Goal: Information Seeking & Learning: Find specific fact

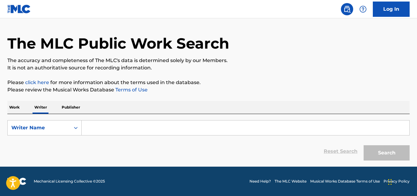
scroll to position [16, 0]
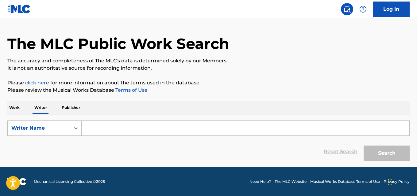
click at [116, 126] on input "Search Form" at bounding box center [245, 128] width 327 height 15
paste input "Inscription Kraisornpong"
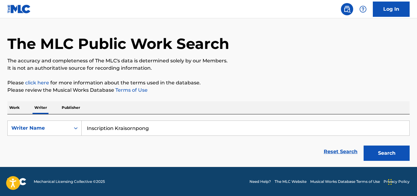
click at [383, 155] on button "Search" at bounding box center [386, 153] width 46 height 15
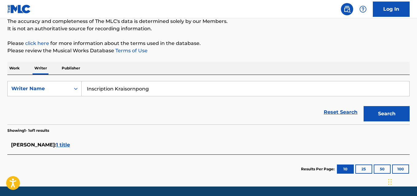
scroll to position [75, 0]
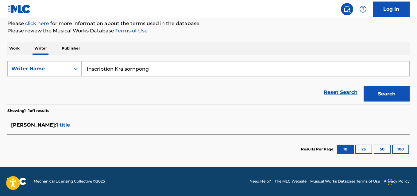
click at [138, 70] on input "Inscription Kraisornpong" at bounding box center [245, 69] width 327 height 15
paste input "Valentyn Leshchynskyi"
click at [363, 86] on button "Search" at bounding box center [386, 93] width 46 height 15
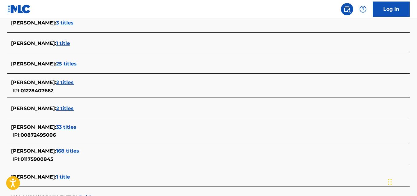
scroll to position [0, 0]
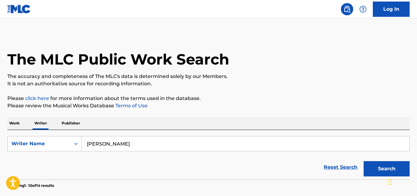
click at [143, 146] on input "Valentyn Leshchynskyi" at bounding box center [245, 144] width 327 height 15
paste input "Umar Keyn"
click at [361, 76] on p "The accuracy and completeness of The MLC's data is determined solely by our Mem…" at bounding box center [208, 76] width 402 height 7
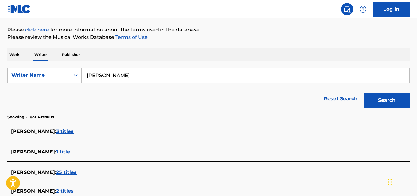
click at [382, 100] on button "Search" at bounding box center [386, 100] width 46 height 15
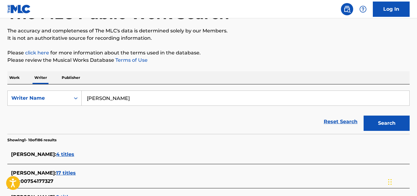
scroll to position [36, 0]
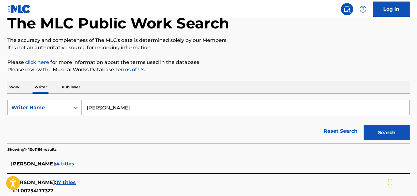
click at [148, 102] on input "Umar Keyn" at bounding box center [245, 108] width 327 height 15
paste input "Storm Henshaw"
click at [363, 125] on button "Search" at bounding box center [386, 132] width 46 height 15
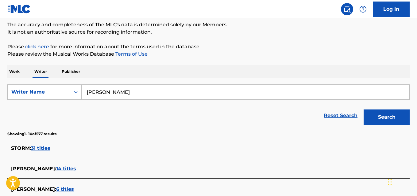
scroll to position [50, 0]
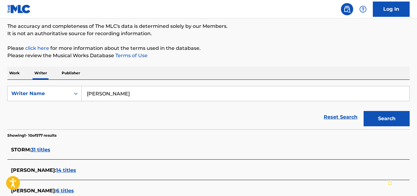
click at [147, 95] on input "Storm Henshaw" at bounding box center [245, 93] width 327 height 15
paste input "arah Farias"
click at [384, 126] on button "Search" at bounding box center [386, 118] width 46 height 15
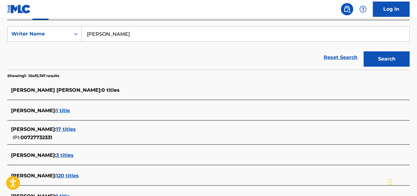
scroll to position [109, 0]
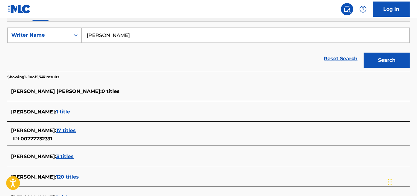
click at [122, 40] on input "Sarah Farias" at bounding box center [245, 35] width 327 height 15
paste input "FARIAS MARAU SARAH"
click at [363, 53] on button "Search" at bounding box center [386, 60] width 46 height 15
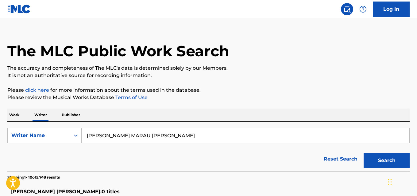
scroll to position [7, 0]
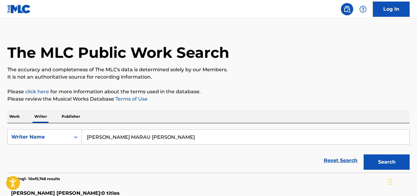
click at [156, 139] on input "FARIAS MARAU SARAH" at bounding box center [245, 137] width 327 height 15
paste input "Phumipat Romsri"
click at [319, 92] on p "Please click here for more information about the terms used in the database." at bounding box center [208, 91] width 402 height 7
click at [378, 163] on button "Search" at bounding box center [386, 162] width 46 height 15
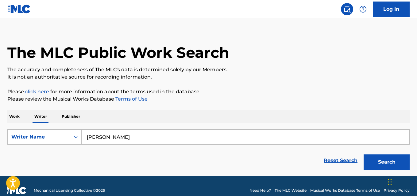
click at [164, 135] on input "Phumipat Romsri" at bounding box center [245, 137] width 327 height 15
paste input "Natalie Timmerman"
click at [363, 155] on button "Search" at bounding box center [386, 162] width 46 height 15
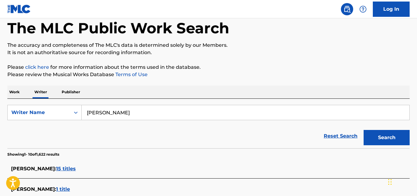
scroll to position [29, 0]
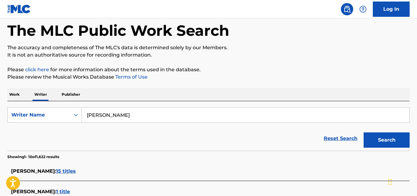
click at [154, 115] on input "Natalie Timmerman" at bounding box center [245, 115] width 327 height 15
paste input "DAVID CRAIG ASHLEY"
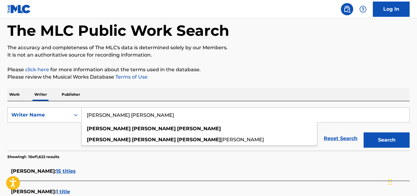
type input "DAVID CRAIG ASHLEY"
click at [375, 141] on button "Search" at bounding box center [386, 140] width 46 height 15
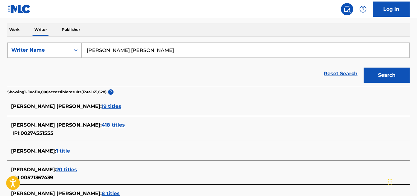
scroll to position [94, 0]
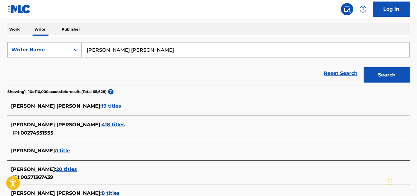
click at [93, 127] on div "CRAIG ASHLEY DAVID : 418 titles" at bounding box center [200, 124] width 379 height 7
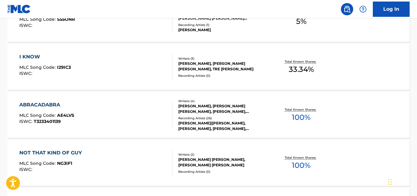
scroll to position [264, 0]
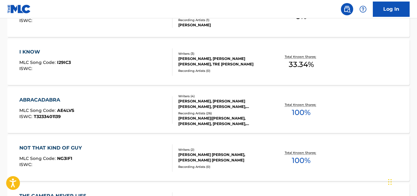
click at [246, 152] on div "Writers ( 2 )" at bounding box center [222, 150] width 89 height 5
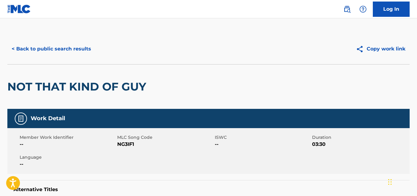
click at [86, 47] on button "< Back to public search results" at bounding box center [51, 48] width 88 height 15
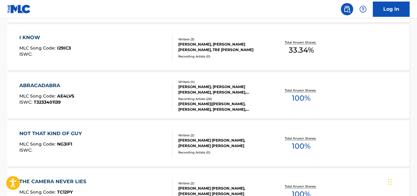
scroll to position [280, 0]
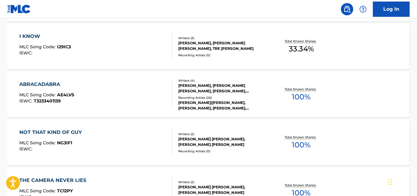
click at [287, 91] on p "Total Known Shares:" at bounding box center [300, 89] width 33 height 5
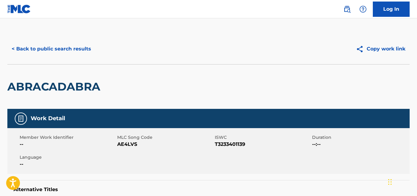
click at [64, 44] on button "< Back to public search results" at bounding box center [51, 48] width 88 height 15
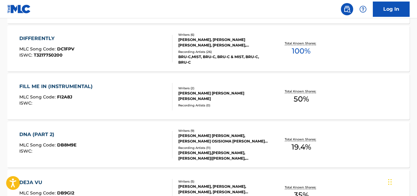
scroll to position [458, 0]
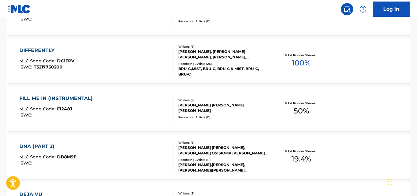
click at [289, 57] on p "Total Known Shares:" at bounding box center [300, 55] width 33 height 5
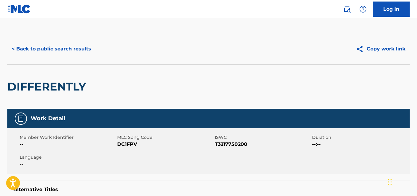
click at [72, 46] on button "< Back to public search results" at bounding box center [51, 48] width 88 height 15
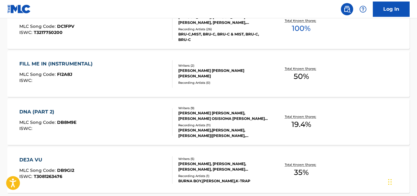
scroll to position [503, 0]
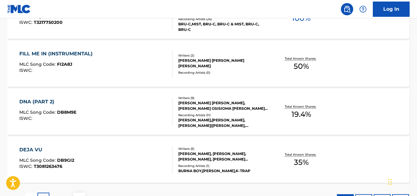
click at [275, 66] on div "Total Known Shares: 50 %" at bounding box center [301, 64] width 67 height 19
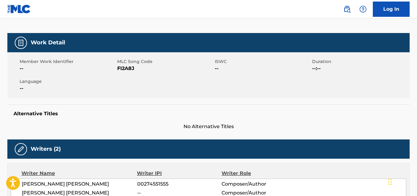
scroll to position [60, 0]
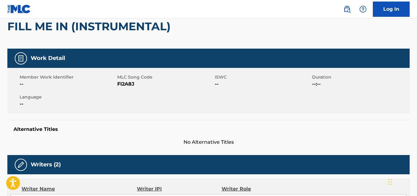
click at [121, 89] on div "Member Work Identifier -- MLC Song Code FI2A8J ISWC -- Duration --:-- Language …" at bounding box center [208, 91] width 402 height 46
copy span "FI2A8J"
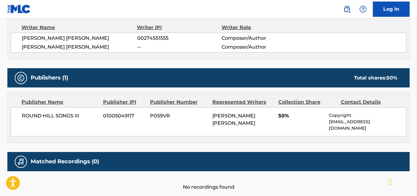
scroll to position [249, 0]
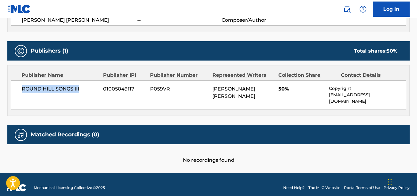
drag, startPoint x: 83, startPoint y: 88, endPoint x: 16, endPoint y: 88, distance: 66.5
click at [16, 88] on div "ROUND HILL SONGS III 01005049117 P059VR CRAIG ASHLEY DAVID 50% Copyright Copyri…" at bounding box center [208, 95] width 395 height 29
copy span "ROUND HILL SONGS III"
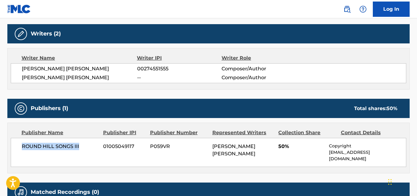
scroll to position [188, 0]
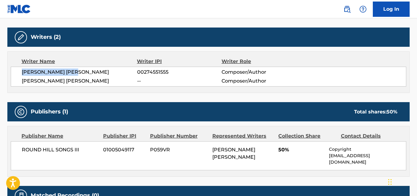
drag, startPoint x: 81, startPoint y: 71, endPoint x: 20, endPoint y: 75, distance: 61.7
click at [20, 75] on div "CRAIG ASHLEY DAVID 00274551555 Composer/Author MARK LESLIE HILL -- Composer/Aut…" at bounding box center [208, 77] width 395 height 20
copy span "CRAIG ASHLEY DAVID"
drag, startPoint x: 172, startPoint y: 73, endPoint x: 137, endPoint y: 74, distance: 35.0
click at [137, 74] on span "00274551555" at bounding box center [179, 72] width 84 height 7
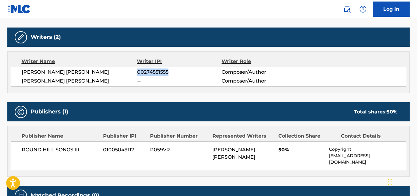
copy span "00274551555"
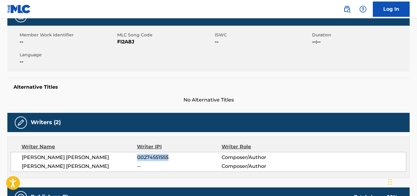
scroll to position [0, 0]
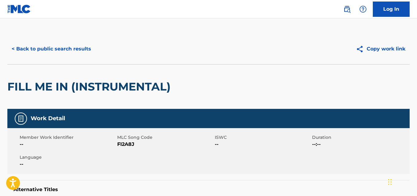
click at [58, 47] on button "< Back to public search results" at bounding box center [51, 48] width 88 height 15
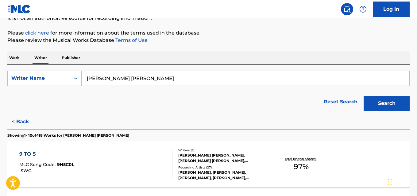
scroll to position [62, 0]
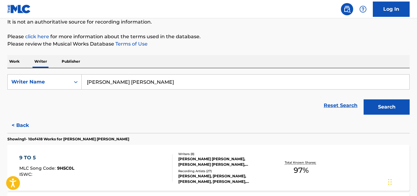
click at [158, 84] on input "DAVID CRAIG ASHLEY" at bounding box center [245, 82] width 327 height 15
paste input "Léandre Etienne"
click at [91, 85] on input "Léandre Etienne" at bounding box center [245, 82] width 327 height 15
type input "Leandre Etienne"
click at [363, 100] on button "Search" at bounding box center [386, 107] width 46 height 15
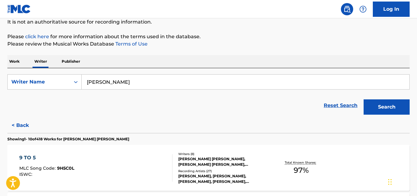
scroll to position [55, 0]
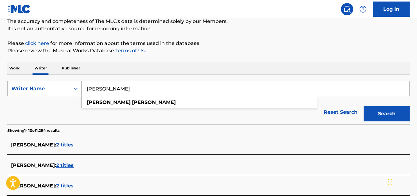
click at [280, 55] on div "The MLC Public Work Search The accuracy and completeness of The MLC's data is d…" at bounding box center [208, 177] width 417 height 397
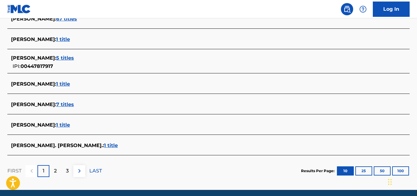
scroll to position [253, 0]
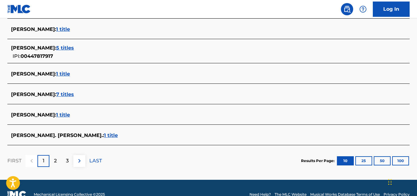
click at [74, 118] on div "ETIENNE LEANDRE : 1 title" at bounding box center [200, 115] width 379 height 7
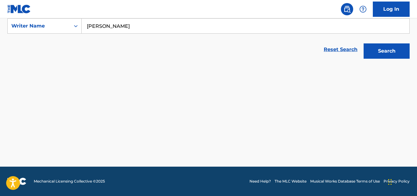
scroll to position [118, 0]
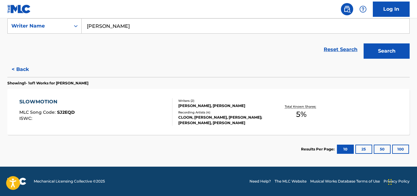
click at [243, 112] on div "Recording Artists ( 4 )" at bounding box center [222, 112] width 89 height 5
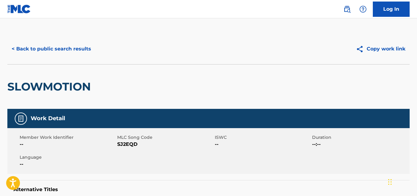
click at [82, 50] on button "< Back to public search results" at bounding box center [51, 48] width 88 height 15
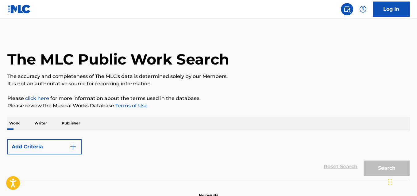
scroll to position [35, 0]
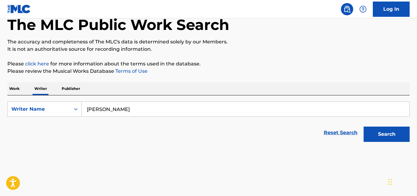
click at [166, 111] on input "Leandre Etienne" at bounding box center [245, 109] width 327 height 15
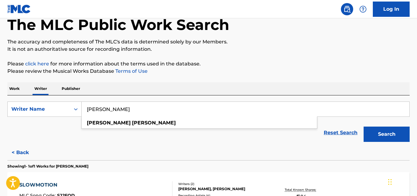
paste input "EANDRE DORIAN ETIENNE"
type input "LEANDRE DORIAN ETIENNE"
click at [336, 60] on p "Please click here for more information about the terms used in the database." at bounding box center [208, 63] width 402 height 7
click at [393, 132] on button "Search" at bounding box center [386, 134] width 46 height 15
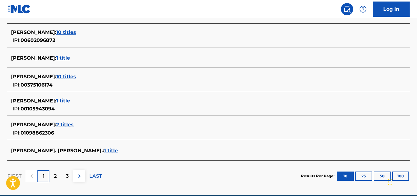
scroll to position [254, 0]
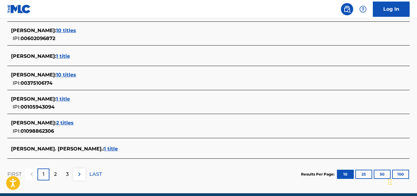
click at [74, 123] on span "2 titles" at bounding box center [64, 123] width 17 height 6
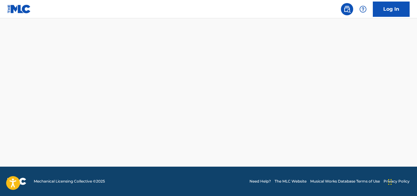
scroll to position [166, 0]
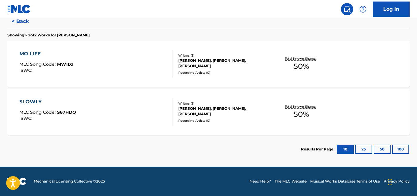
click at [276, 66] on div "Total Known Shares: 50 %" at bounding box center [301, 64] width 67 height 19
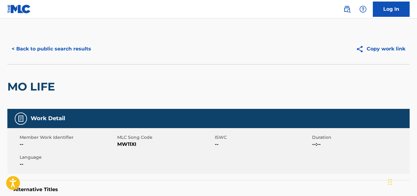
click at [84, 54] on button "< Back to public search results" at bounding box center [51, 48] width 88 height 15
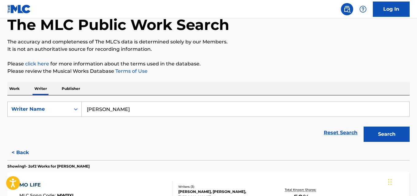
click at [156, 115] on input "LEANDRE DORIAN ETIENNE" at bounding box center [245, 109] width 327 height 15
paste input "Giuliana Florio"
type input "Giuliana Florio"
click at [385, 134] on button "Search" at bounding box center [386, 134] width 46 height 15
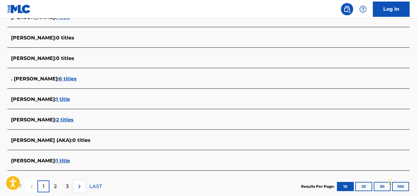
scroll to position [235, 0]
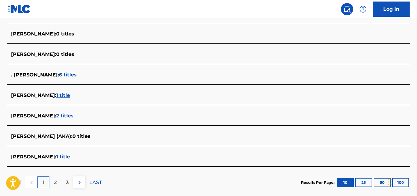
click at [77, 154] on div "GIULIANA FLORIO : 1 title" at bounding box center [200, 157] width 379 height 7
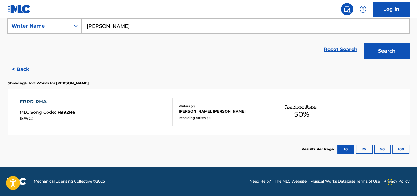
scroll to position [118, 0]
click at [270, 113] on div "Total Known Shares: 50 %" at bounding box center [301, 112] width 67 height 19
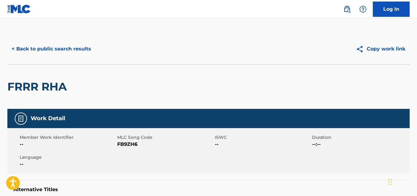
click at [84, 48] on button "< Back to public search results" at bounding box center [51, 48] width 88 height 15
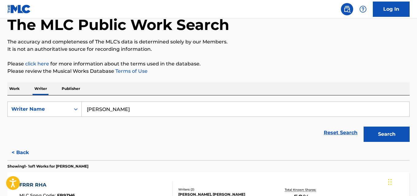
click at [134, 110] on input "Giuliana Florio" at bounding box center [245, 109] width 327 height 15
paste input "Ezike Emmanuel"
click at [363, 127] on button "Search" at bounding box center [386, 134] width 46 height 15
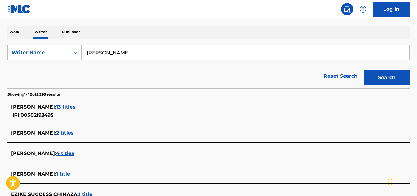
scroll to position [90, 0]
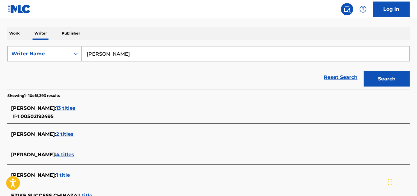
drag, startPoint x: 133, startPoint y: 58, endPoint x: 81, endPoint y: 62, distance: 51.6
click at [81, 62] on form "SearchWithCriteria8135cd62-9a44-400e-92ba-dc074a374986 Writer Name Ezike Emmanu…" at bounding box center [208, 68] width 402 height 44
paste input "Joy Ebamba-Ndabala"
type input "Joy Ebamba-Ndabala"
click at [392, 74] on button "Search" at bounding box center [386, 78] width 46 height 15
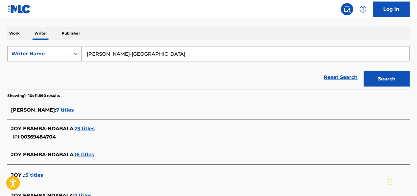
click at [72, 132] on div "JOY EBAMBA-NDABALA : 23 titles" at bounding box center [200, 128] width 379 height 7
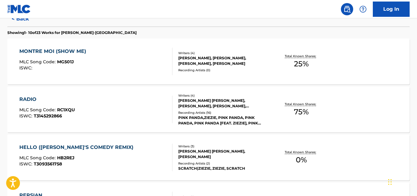
scroll to position [169, 0]
click at [265, 80] on div "MONTRE MOI (SHOW ME) MLC Song Code : MG501J ISWC : Writers ( 4 ) LEVI LENNOX MA…" at bounding box center [208, 61] width 402 height 46
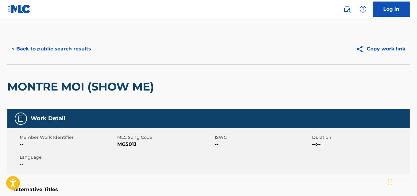
click at [79, 48] on button "< Back to public search results" at bounding box center [51, 48] width 88 height 15
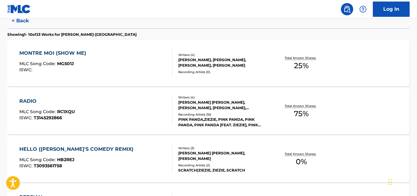
scroll to position [181, 0]
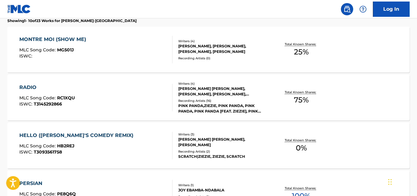
click at [280, 102] on div "Total Known Shares: 75 %" at bounding box center [301, 98] width 67 height 19
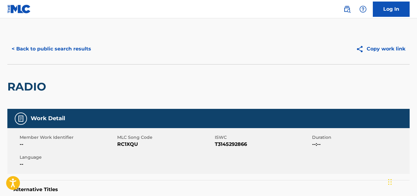
click at [82, 52] on button "< Back to public search results" at bounding box center [51, 48] width 88 height 15
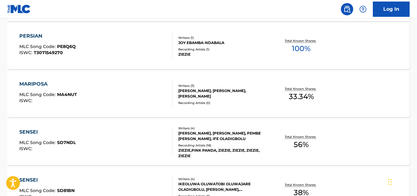
scroll to position [326, 0]
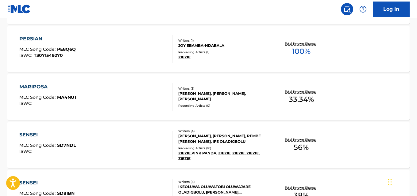
click at [308, 54] on span "100 %" at bounding box center [300, 51] width 19 height 11
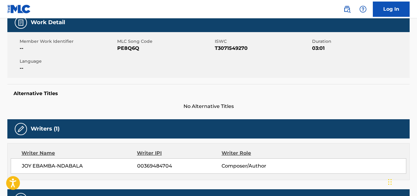
scroll to position [96, 0]
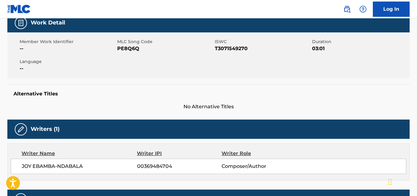
click at [130, 55] on div "Member Work Identifier -- MLC Song Code PE8Q6Q ISWC T3071549270 Duration 03:01 …" at bounding box center [208, 55] width 402 height 46
copy span "PE8Q6Q"
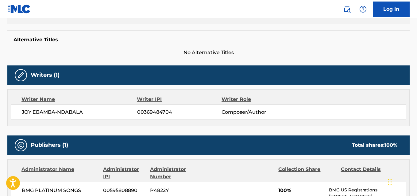
scroll to position [194, 0]
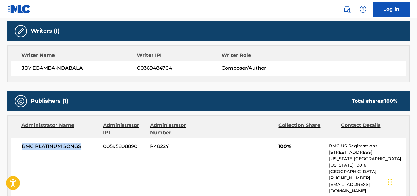
drag, startPoint x: 22, startPoint y: 144, endPoint x: 90, endPoint y: 144, distance: 67.7
click at [90, 144] on span "BMG PLATINUM SONGS" at bounding box center [60, 146] width 77 height 7
copy span "BMG PLATINUM SONGS"
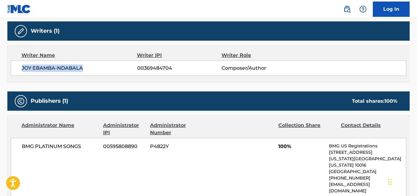
drag, startPoint x: 90, startPoint y: 69, endPoint x: 20, endPoint y: 66, distance: 70.0
click at [20, 66] on div "JOY EBAMBA-NDABALA 00369484704 Composer/Author" at bounding box center [208, 68] width 395 height 15
copy span "JOY EBAMBA-NDABALA"
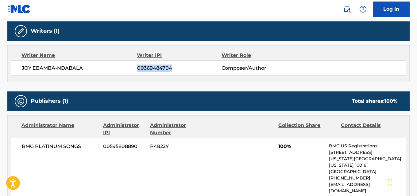
drag, startPoint x: 176, startPoint y: 71, endPoint x: 138, endPoint y: 71, distance: 38.0
click at [138, 71] on span "00369484704" at bounding box center [179, 68] width 84 height 7
copy span "00369484704"
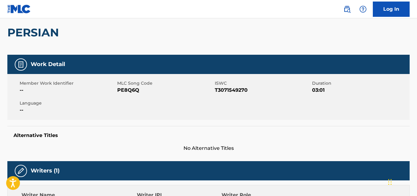
scroll to position [0, 0]
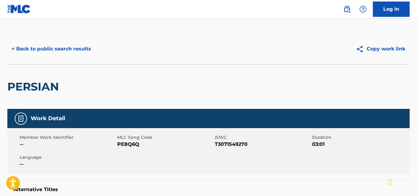
click at [83, 45] on button "< Back to public search results" at bounding box center [51, 48] width 88 height 15
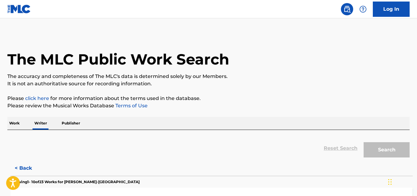
scroll to position [35, 0]
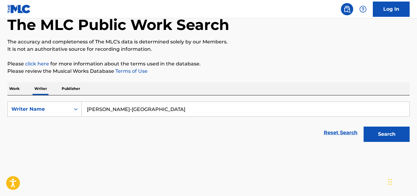
click at [165, 112] on input "Joy Ebamba-Ndabala" at bounding box center [245, 109] width 327 height 15
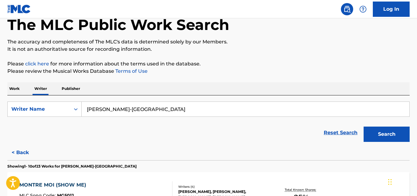
paste input "Arman Seitzhaparov"
type input "Arman Seitzhaparov"
click at [392, 137] on button "Search" at bounding box center [386, 134] width 46 height 15
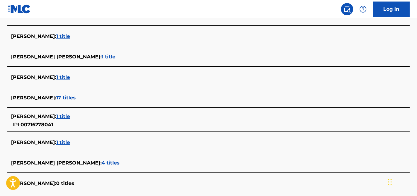
scroll to position [212, 0]
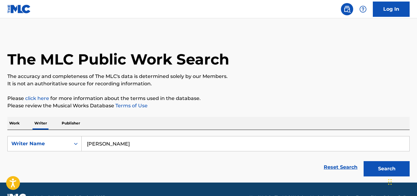
type input "[PERSON_NAME]"
click at [363, 162] on button "Search" at bounding box center [386, 169] width 46 height 15
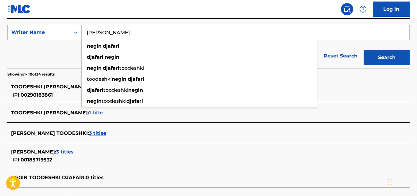
scroll to position [119, 0]
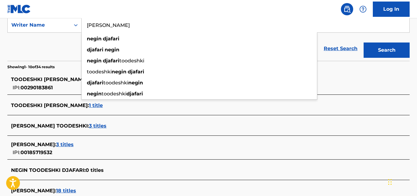
click at [51, 45] on div "Reset Search Search" at bounding box center [208, 48] width 402 height 25
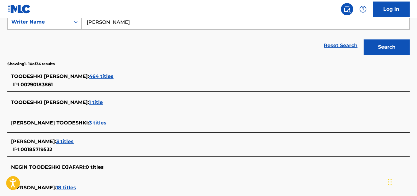
scroll to position [120, 0]
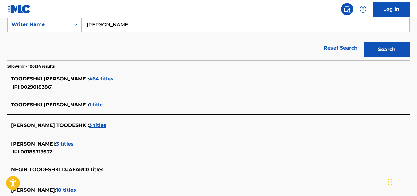
click at [109, 82] on span "464 titles" at bounding box center [101, 79] width 25 height 6
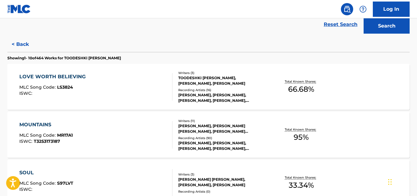
scroll to position [144, 0]
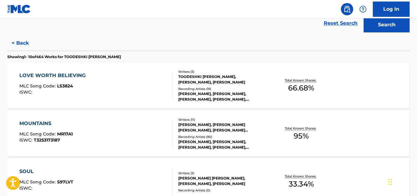
click at [292, 89] on span "66.68 %" at bounding box center [301, 88] width 26 height 11
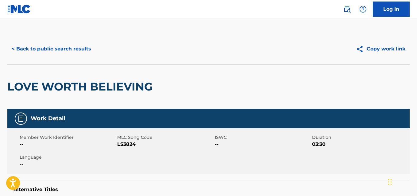
click at [83, 43] on button "< Back to public search results" at bounding box center [51, 48] width 88 height 15
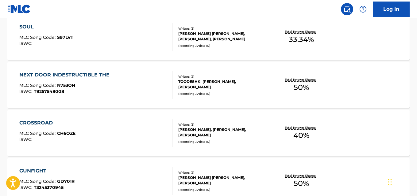
scroll to position [287, 0]
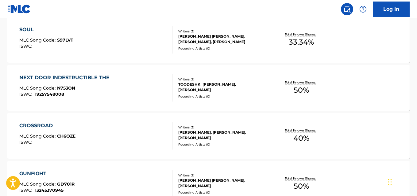
click at [266, 86] on div "TOODESHKI [PERSON_NAME], [PERSON_NAME]" at bounding box center [222, 87] width 89 height 11
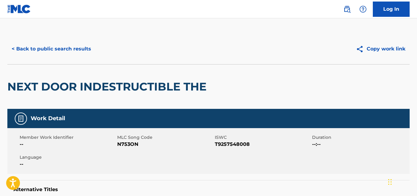
click at [88, 47] on button "< Back to public search results" at bounding box center [51, 48] width 88 height 15
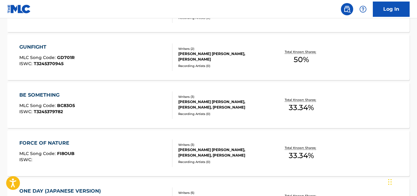
scroll to position [391, 0]
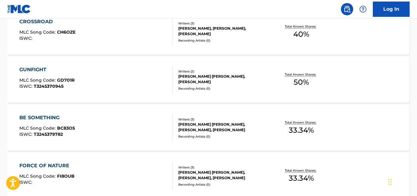
click at [283, 83] on div "Total Known Shares: 50 %" at bounding box center [301, 80] width 67 height 19
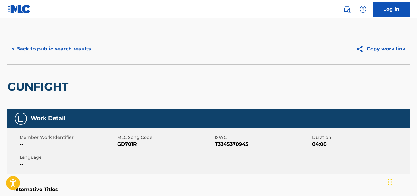
click at [86, 47] on button "< Back to public search results" at bounding box center [51, 48] width 88 height 15
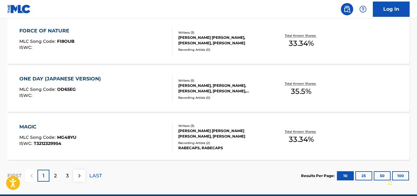
scroll to position [521, 0]
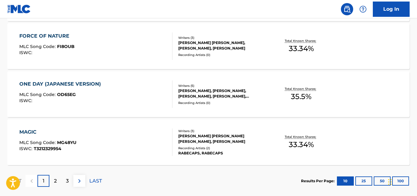
click at [253, 148] on div "Recording Artists ( 2 )" at bounding box center [222, 148] width 89 height 5
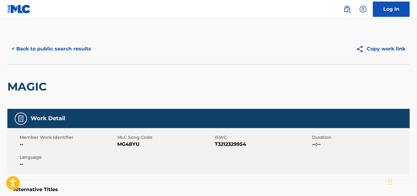
click at [73, 44] on button "< Back to public search results" at bounding box center [51, 48] width 88 height 15
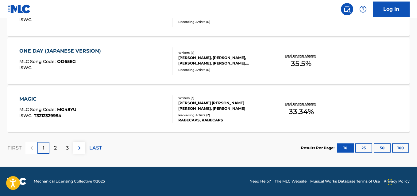
click at [55, 148] on p "2" at bounding box center [55, 148] width 3 height 7
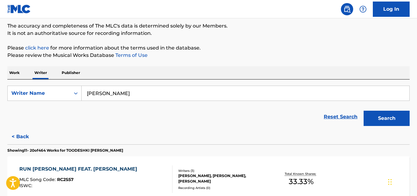
scroll to position [554, 0]
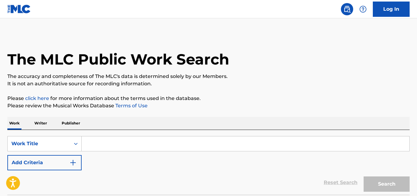
click at [38, 118] on p "Writer" at bounding box center [40, 123] width 16 height 13
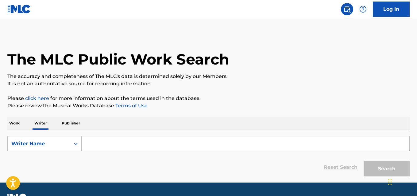
click at [109, 145] on input "Search Form" at bounding box center [245, 144] width 327 height 15
paste input "DJAFARI TOODESHKI NEGIN"
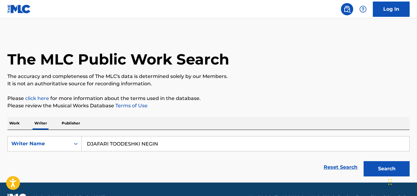
type input "DJAFARI TOODESHKI NEGIN"
click at [363, 162] on button "Search" at bounding box center [386, 169] width 46 height 15
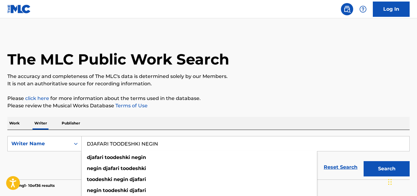
click at [242, 99] on p "Please click here for more information about the terms used in the database." at bounding box center [208, 98] width 402 height 7
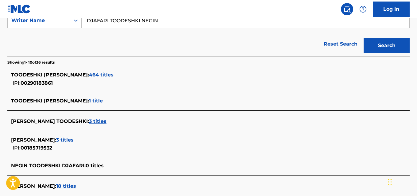
scroll to position [123, 0]
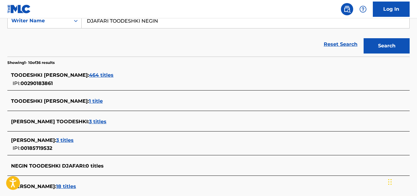
click at [102, 78] on span "464 titles" at bounding box center [101, 75] width 25 height 6
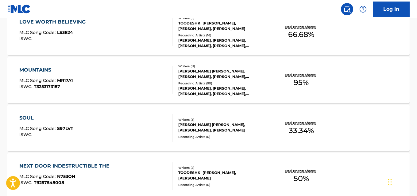
click at [299, 75] on p "Total Known Shares:" at bounding box center [300, 75] width 33 height 5
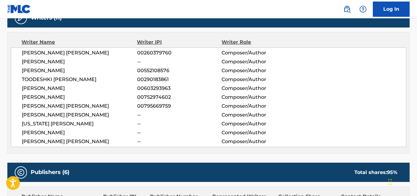
scroll to position [207, 0]
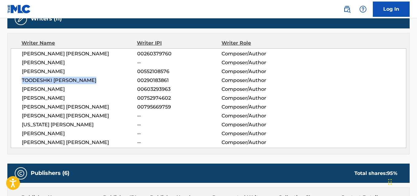
drag, startPoint x: 96, startPoint y: 81, endPoint x: 23, endPoint y: 82, distance: 73.3
click at [23, 82] on span "TOODESHKI [PERSON_NAME]" at bounding box center [79, 80] width 115 height 7
copy span "TOODESHKI [PERSON_NAME]"
drag, startPoint x: 174, startPoint y: 77, endPoint x: 164, endPoint y: 81, distance: 11.4
click at [163, 81] on div "CHRISTIAN LARS KARLSSON 00260379760 Composer/Author MARC VAN OOSTERBAAN -- Comp…" at bounding box center [208, 98] width 395 height 100
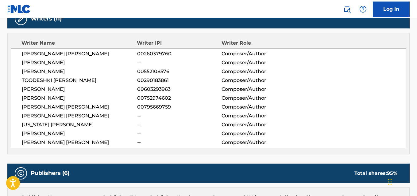
click at [175, 81] on span "00290183861" at bounding box center [179, 80] width 84 height 7
drag, startPoint x: 167, startPoint y: 80, endPoint x: 133, endPoint y: 80, distance: 34.6
click at [133, 80] on div "TOODESHKI NEGIN DJAFARI 00290183861 Composer/Author" at bounding box center [214, 80] width 384 height 7
copy div "00290183861"
